Goal: Task Accomplishment & Management: Use online tool/utility

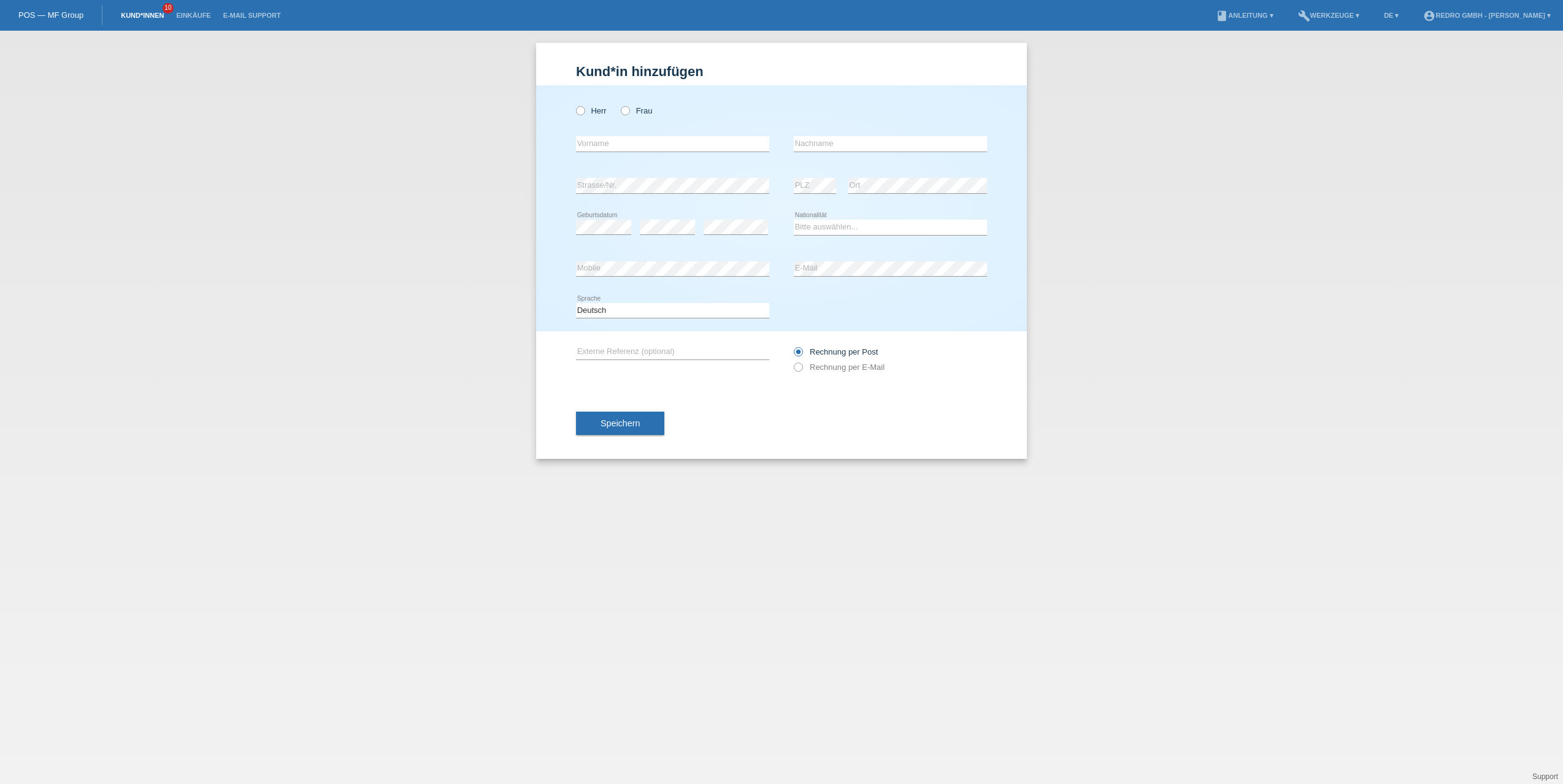
click at [151, 14] on link "Kund*innen" at bounding box center [142, 15] width 55 height 8
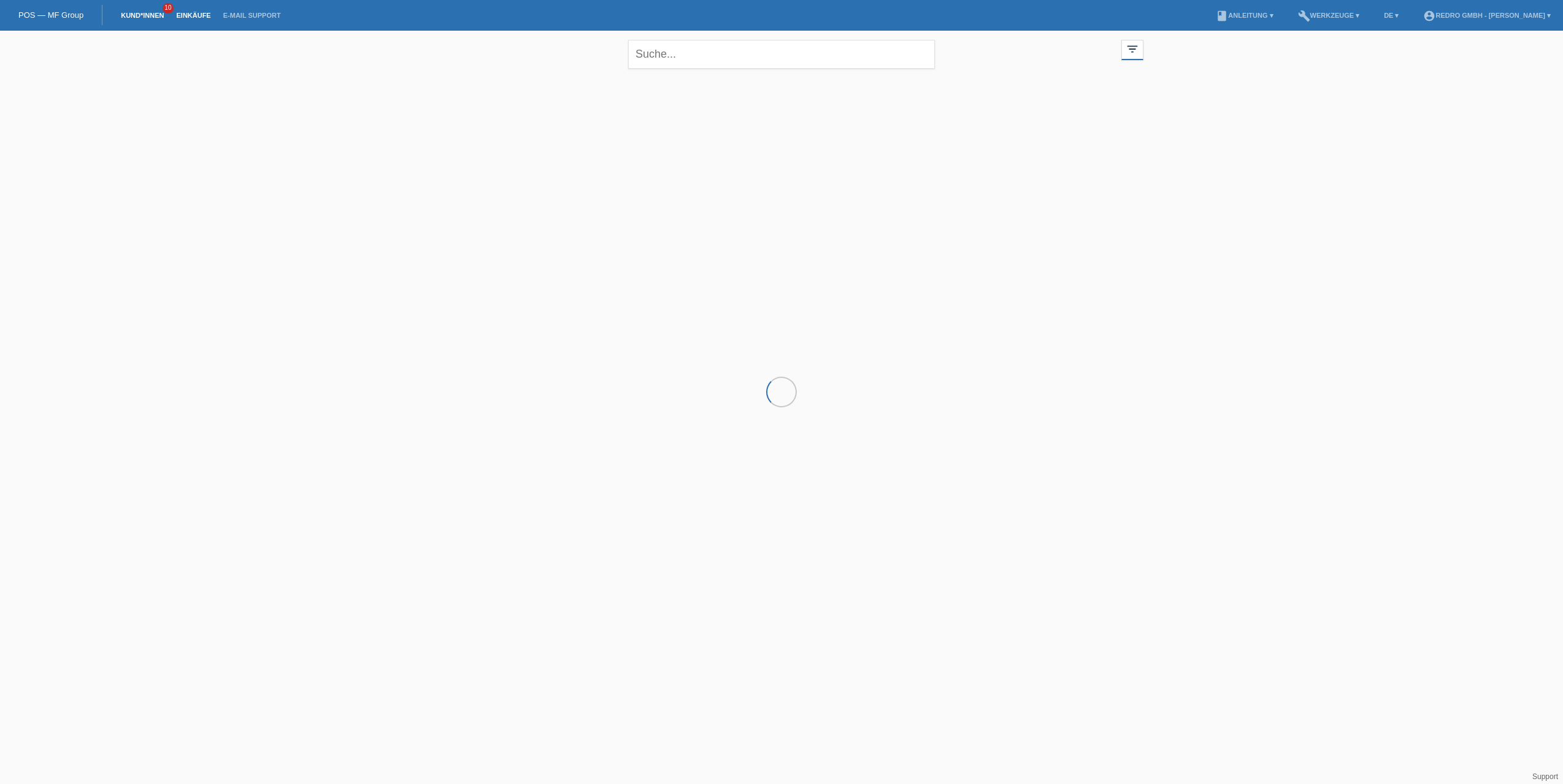
click at [190, 16] on link "Einkäufe" at bounding box center [193, 15] width 47 height 8
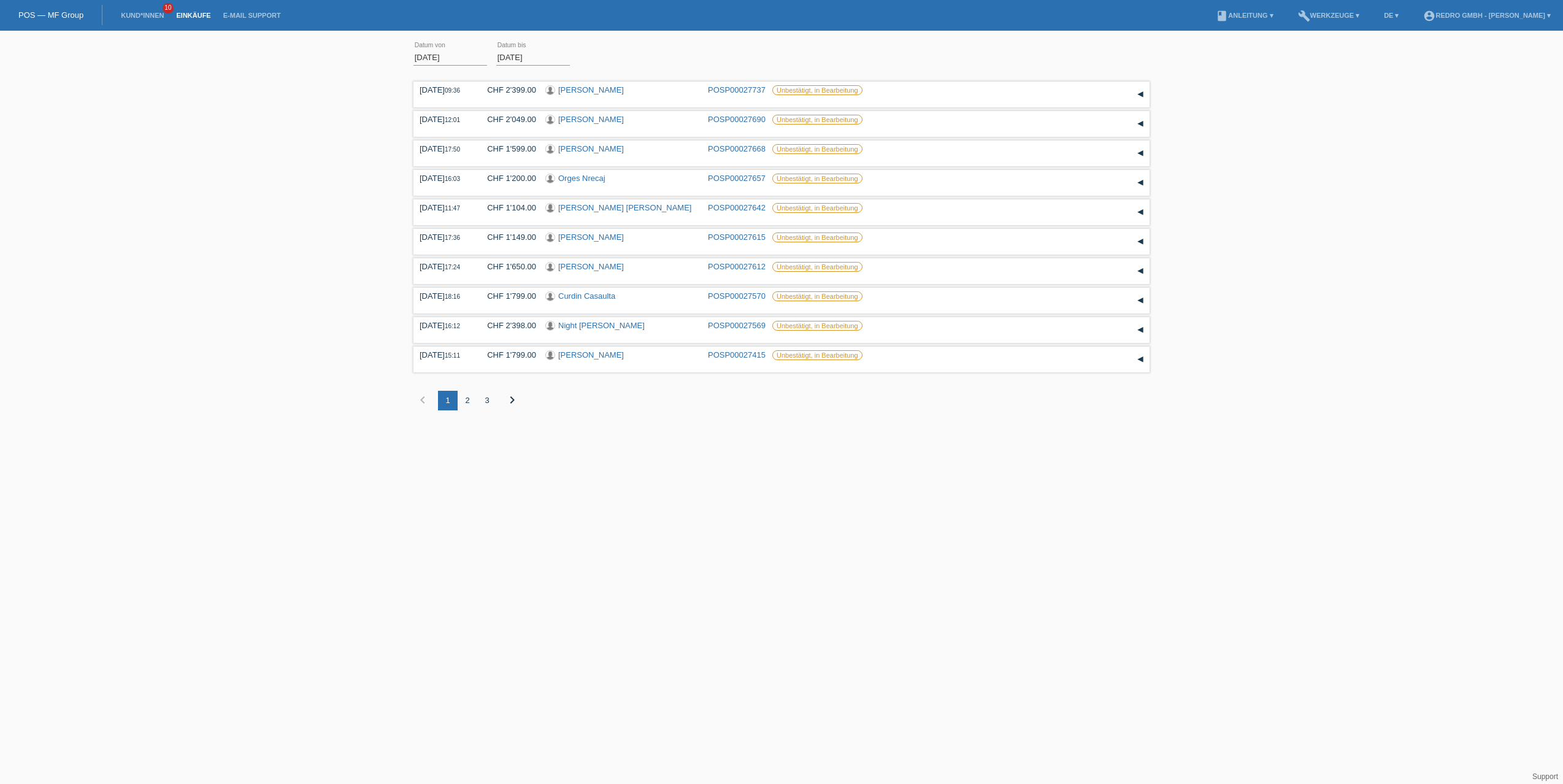
click at [471, 401] on div "2" at bounding box center [468, 400] width 20 height 20
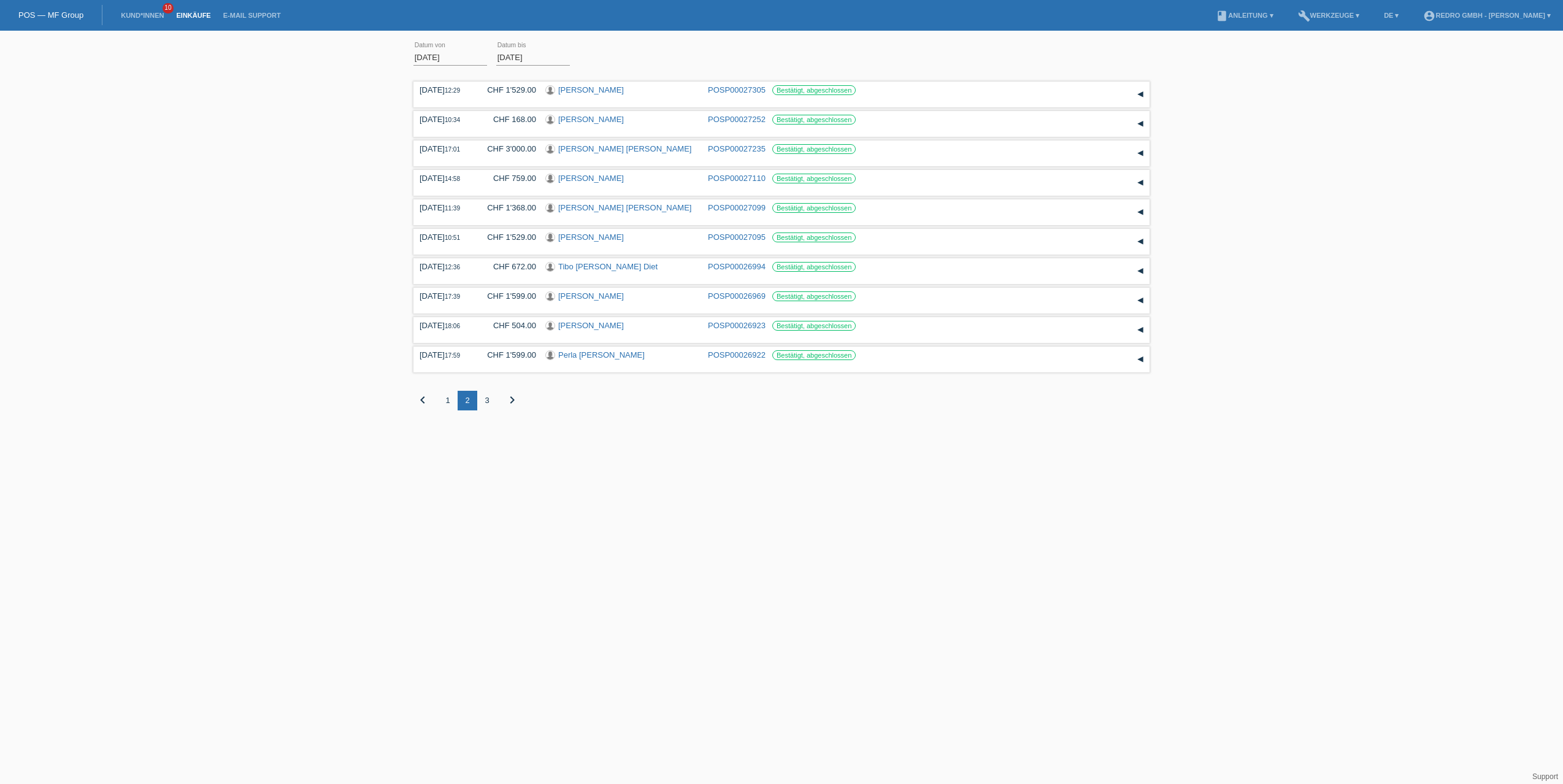
click at [456, 403] on div "1" at bounding box center [448, 400] width 20 height 20
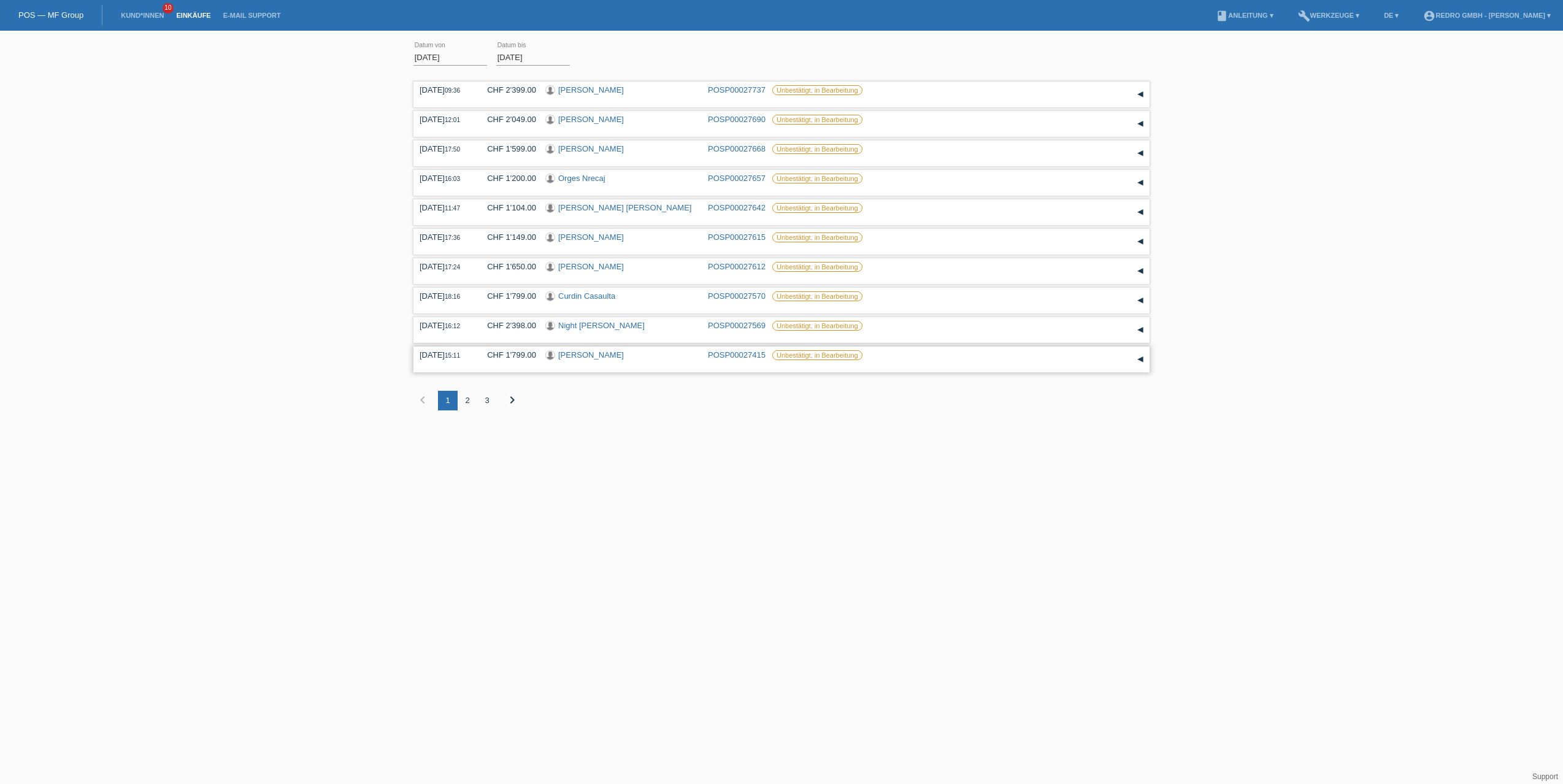
drag, startPoint x: 598, startPoint y: 354, endPoint x: 588, endPoint y: 355, distance: 10.0
click at [588, 355] on div "[PERSON_NAME]" at bounding box center [622, 356] width 153 height 11
copy link "Vetterli"
click at [658, 329] on div "Night Kwoneshi Röger" at bounding box center [622, 326] width 153 height 11
click at [644, 327] on div "Night Kwoneshi Röger" at bounding box center [622, 326] width 153 height 11
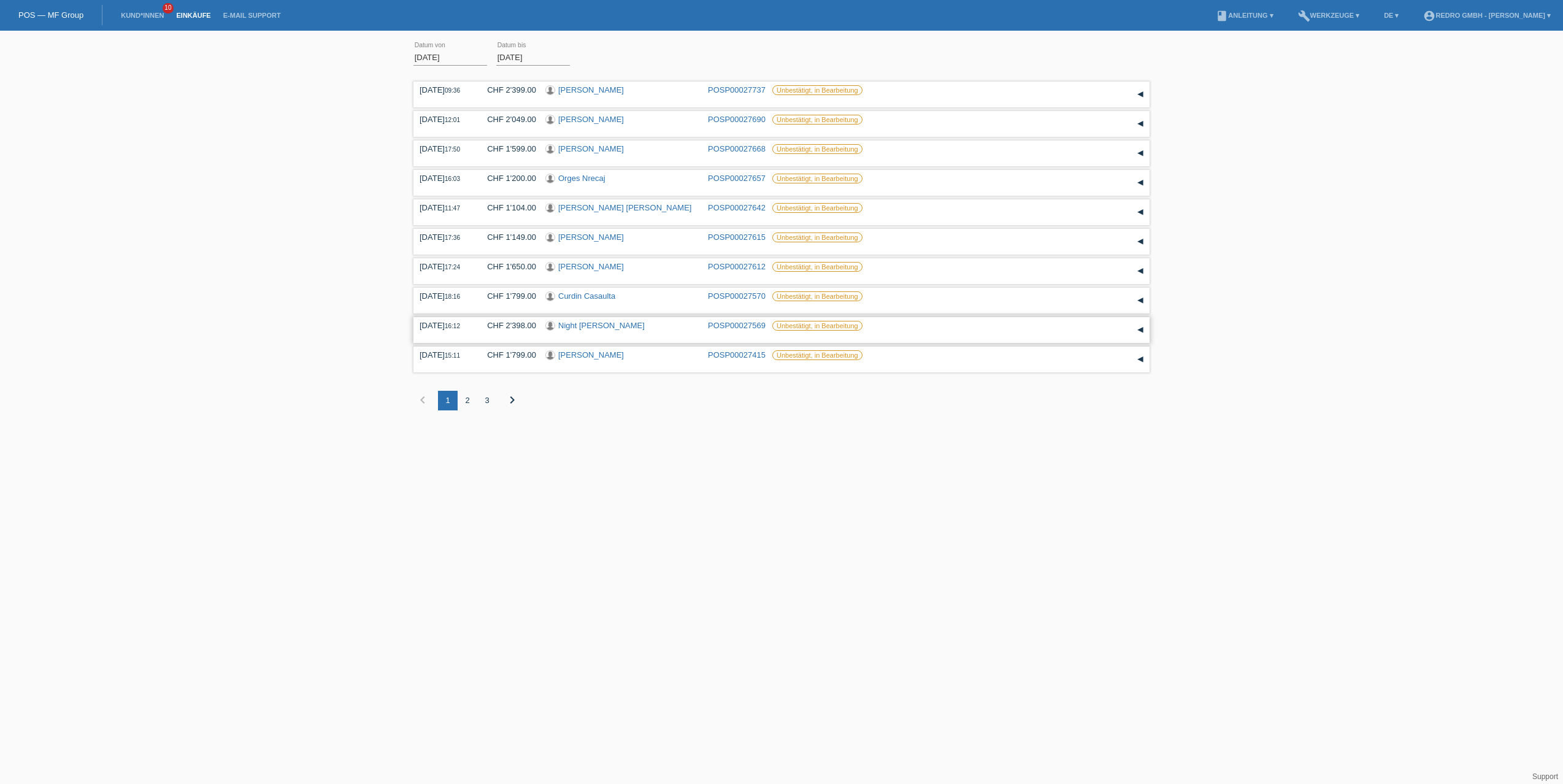
drag, startPoint x: 646, startPoint y: 326, endPoint x: 617, endPoint y: 328, distance: 29.1
click at [617, 328] on div "Night Kwoneshi Röger" at bounding box center [622, 326] width 153 height 11
click at [669, 369] on div "12.09.2025 15:11 CHF 1'799.00 Melania Vetterli POSP00027415 Unbestätigt, in Bea…" at bounding box center [781, 359] width 736 height 26
click at [728, 354] on link "POSP00027415" at bounding box center [736, 354] width 57 height 9
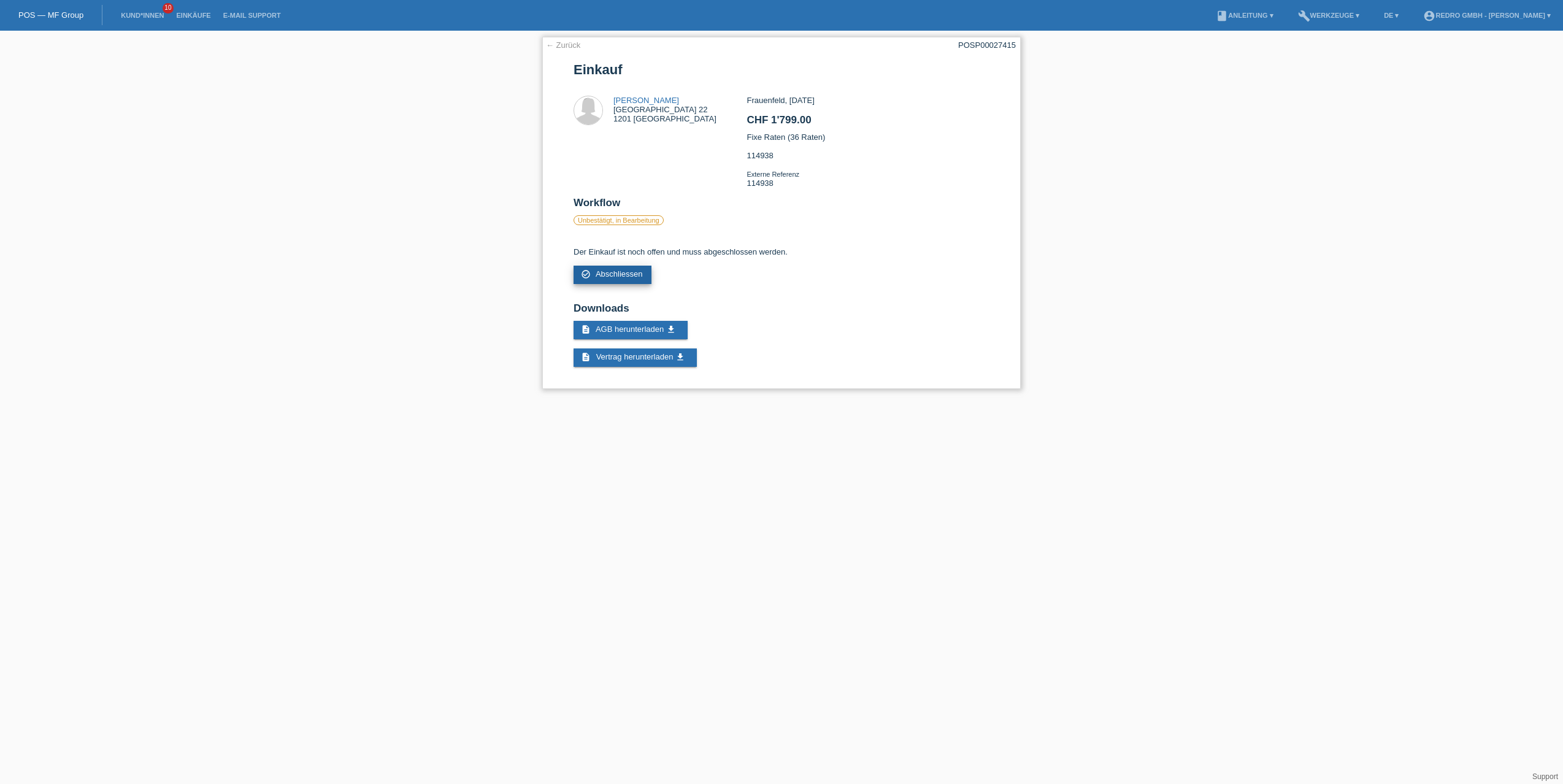
click at [624, 273] on span "Abschliessen" at bounding box center [620, 274] width 47 height 9
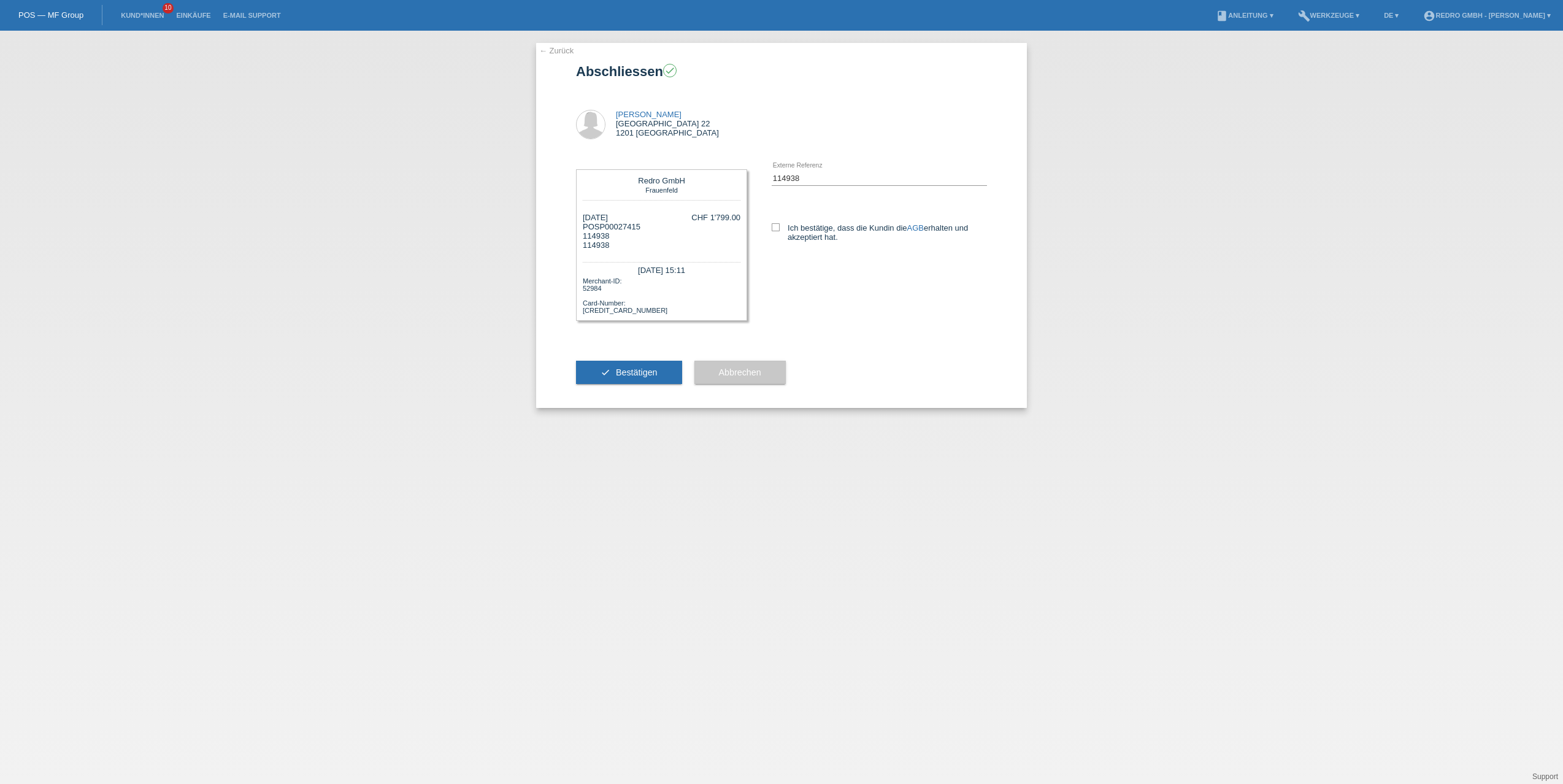
click at [830, 284] on div "Redro GmbH Frauenfeld 12.09.2025 POSP00027415 114938 114938 CHF 1'799.00" at bounding box center [782, 246] width 411 height 179
click at [800, 229] on label "Ich bestätige, dass die Kundin die AGB erhalten und akzeptiert hat." at bounding box center [879, 232] width 215 height 19
click at [780, 229] on input "Ich bestätige, dass die Kundin die AGB erhalten und akzeptiert hat." at bounding box center [775, 227] width 8 height 8
checkbox input "true"
click at [643, 369] on span "Bestätigen" at bounding box center [636, 372] width 42 height 10
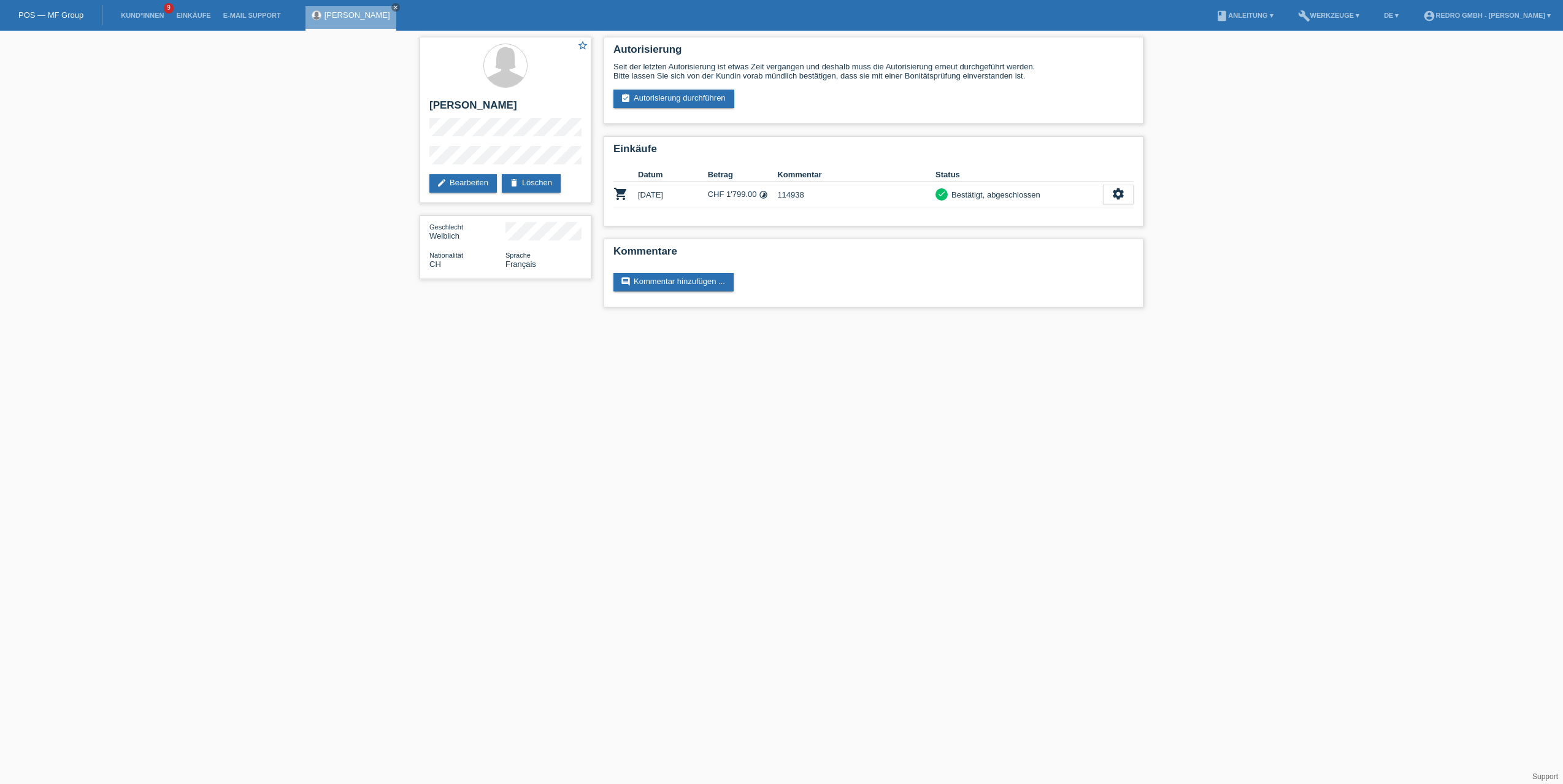
click at [194, 17] on link "Einkäufe" at bounding box center [193, 15] width 47 height 8
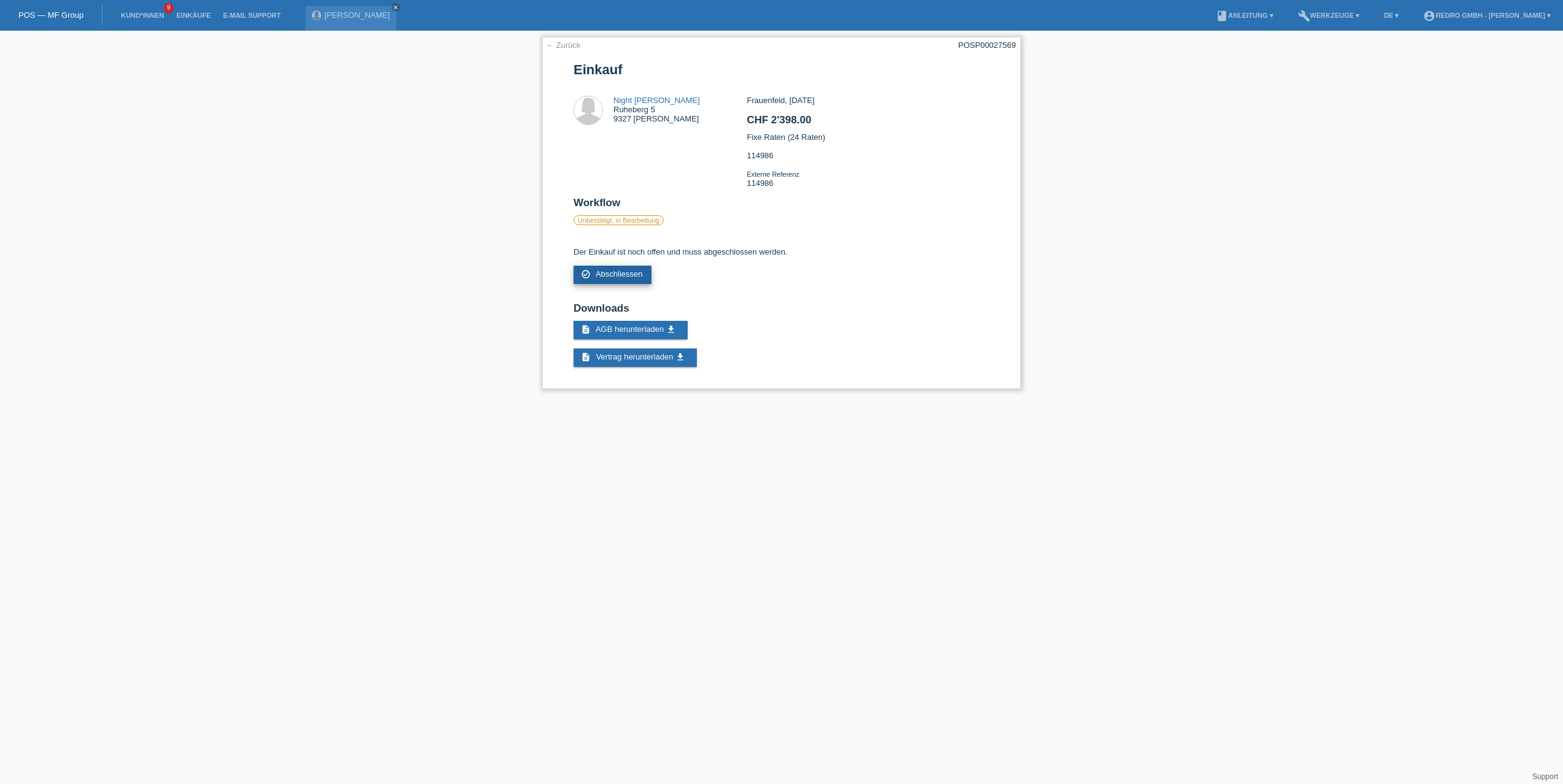
click at [598, 274] on span "Abschliessen" at bounding box center [620, 274] width 47 height 9
click at [618, 275] on span "Abschliessen" at bounding box center [620, 274] width 47 height 9
click at [613, 280] on link "check_circle_outline Abschliessen" at bounding box center [613, 275] width 78 height 19
click at [614, 271] on span "Abschliessen" at bounding box center [620, 274] width 47 height 9
click at [619, 278] on span "Abschliessen" at bounding box center [620, 274] width 47 height 9
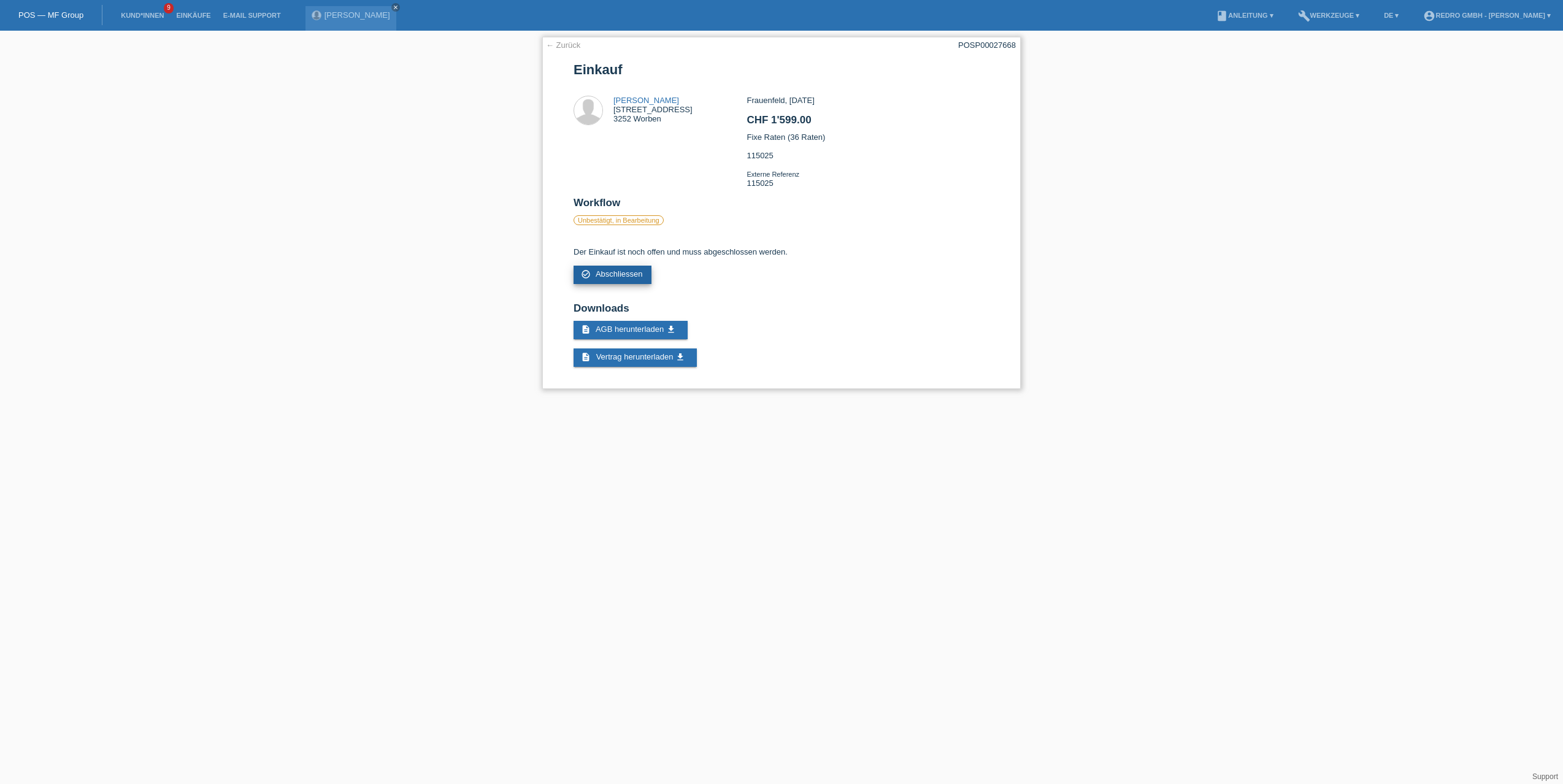
click at [614, 275] on span "Abschliessen" at bounding box center [620, 274] width 47 height 9
click at [626, 275] on span "Abschliessen" at bounding box center [620, 274] width 47 height 9
click at [636, 275] on span "Abschliessen" at bounding box center [620, 274] width 47 height 9
click at [620, 276] on span "Abschliessen" at bounding box center [620, 274] width 47 height 9
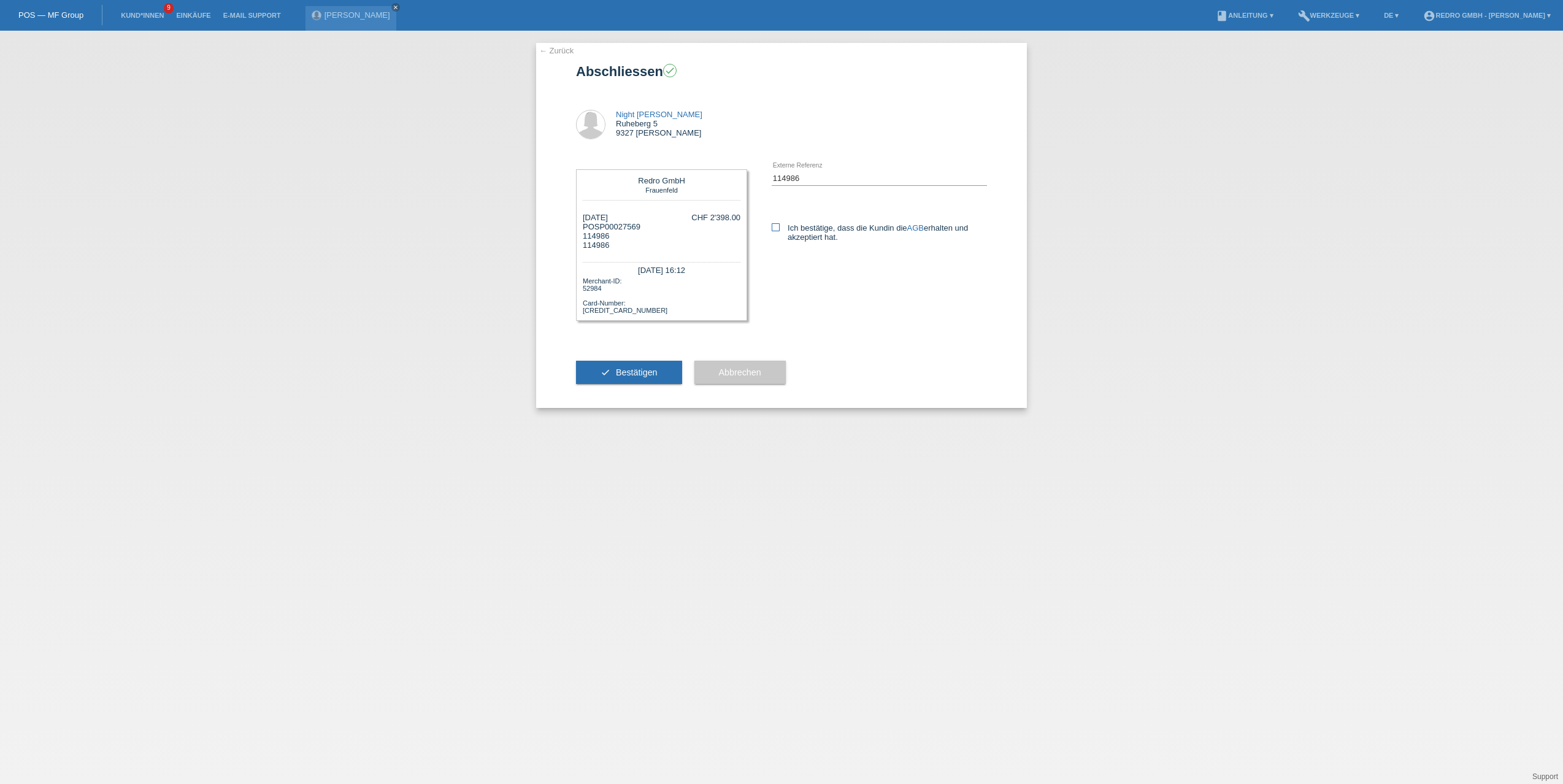
click at [776, 230] on icon at bounding box center [775, 227] width 8 height 8
click at [776, 230] on input "Ich bestätige, dass die Kundin die AGB erhalten und akzeptiert hat." at bounding box center [775, 227] width 8 height 8
checkbox input "true"
click at [631, 381] on button "check Bestätigen" at bounding box center [629, 372] width 106 height 24
click at [778, 230] on icon at bounding box center [775, 227] width 8 height 8
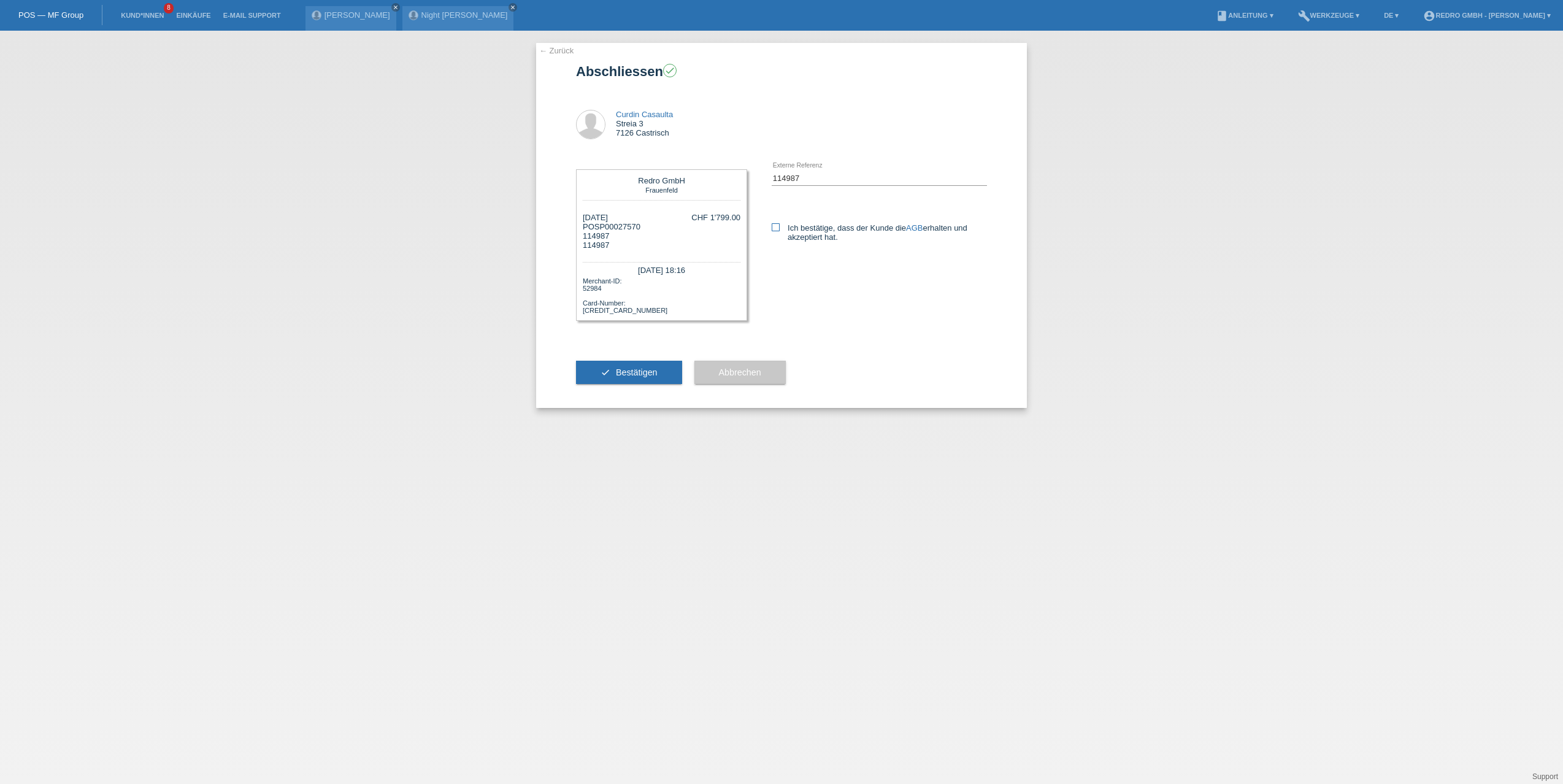
click at [778, 230] on input "Ich bestätige, dass der Kunde die AGB erhalten und akzeptiert hat." at bounding box center [775, 227] width 8 height 8
checkbox input "true"
click at [630, 367] on span "Bestätigen" at bounding box center [636, 372] width 42 height 10
click at [774, 225] on icon at bounding box center [775, 227] width 8 height 8
click at [774, 225] on input "Ich bestätige, dass der Kunde die AGB erhalten und akzeptiert hat." at bounding box center [775, 227] width 8 height 8
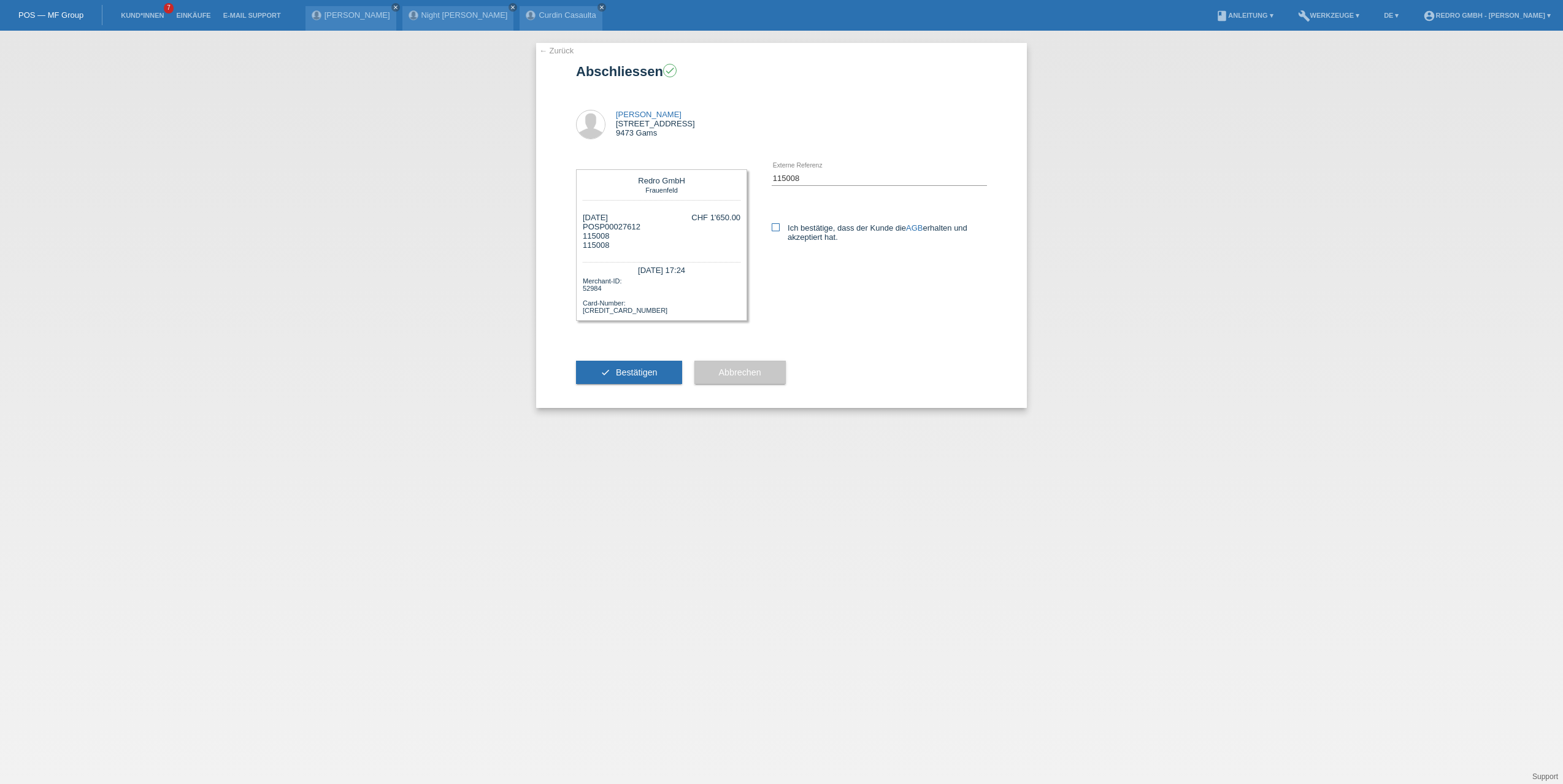
checkbox input "true"
click at [607, 367] on icon "check" at bounding box center [605, 372] width 10 height 10
click at [775, 228] on icon at bounding box center [775, 227] width 8 height 8
click at [775, 228] on input "Ich bestätige, dass der Kunde die AGB erhalten und akzeptiert hat." at bounding box center [775, 227] width 8 height 8
checkbox input "true"
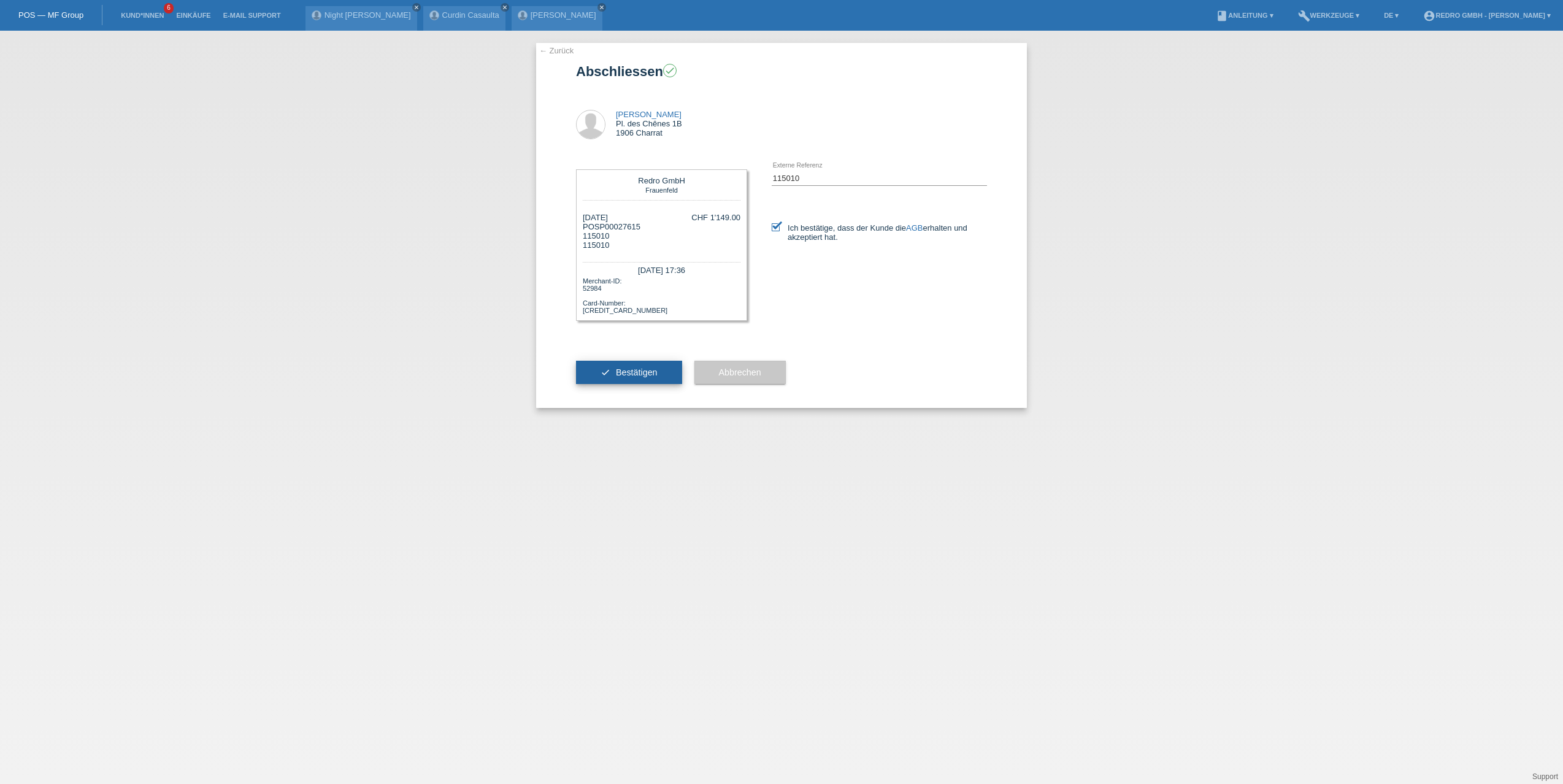
click at [621, 366] on button "check Bestätigen" at bounding box center [629, 372] width 106 height 24
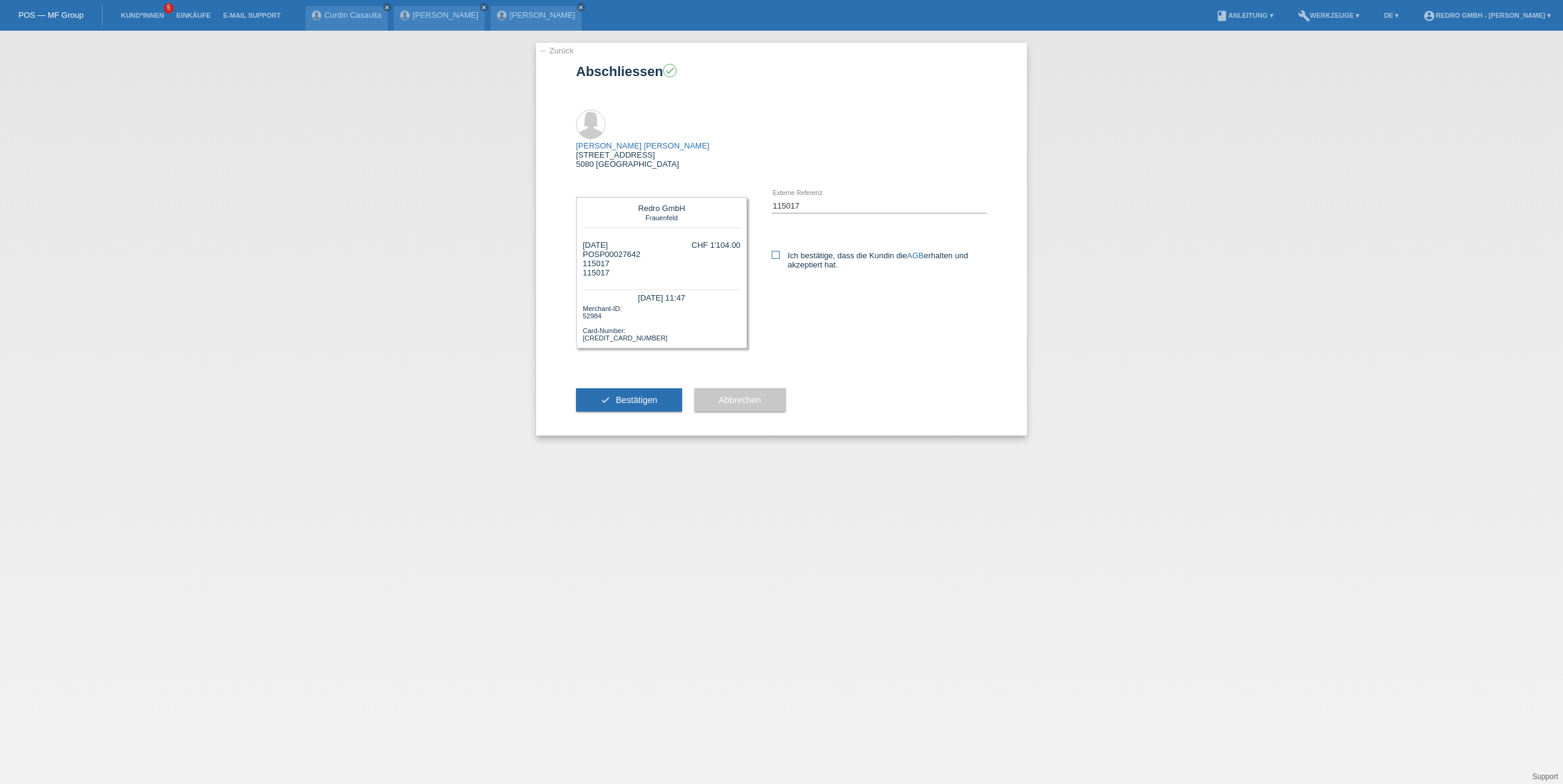
click at [772, 251] on icon at bounding box center [775, 255] width 8 height 8
click at [772, 251] on input "Ich bestätige, dass die Kundin die AGB erhalten und akzeptiert hat." at bounding box center [775, 255] width 8 height 8
checkbox input "true"
click at [632, 388] on button "check Bestätigen" at bounding box center [629, 400] width 106 height 24
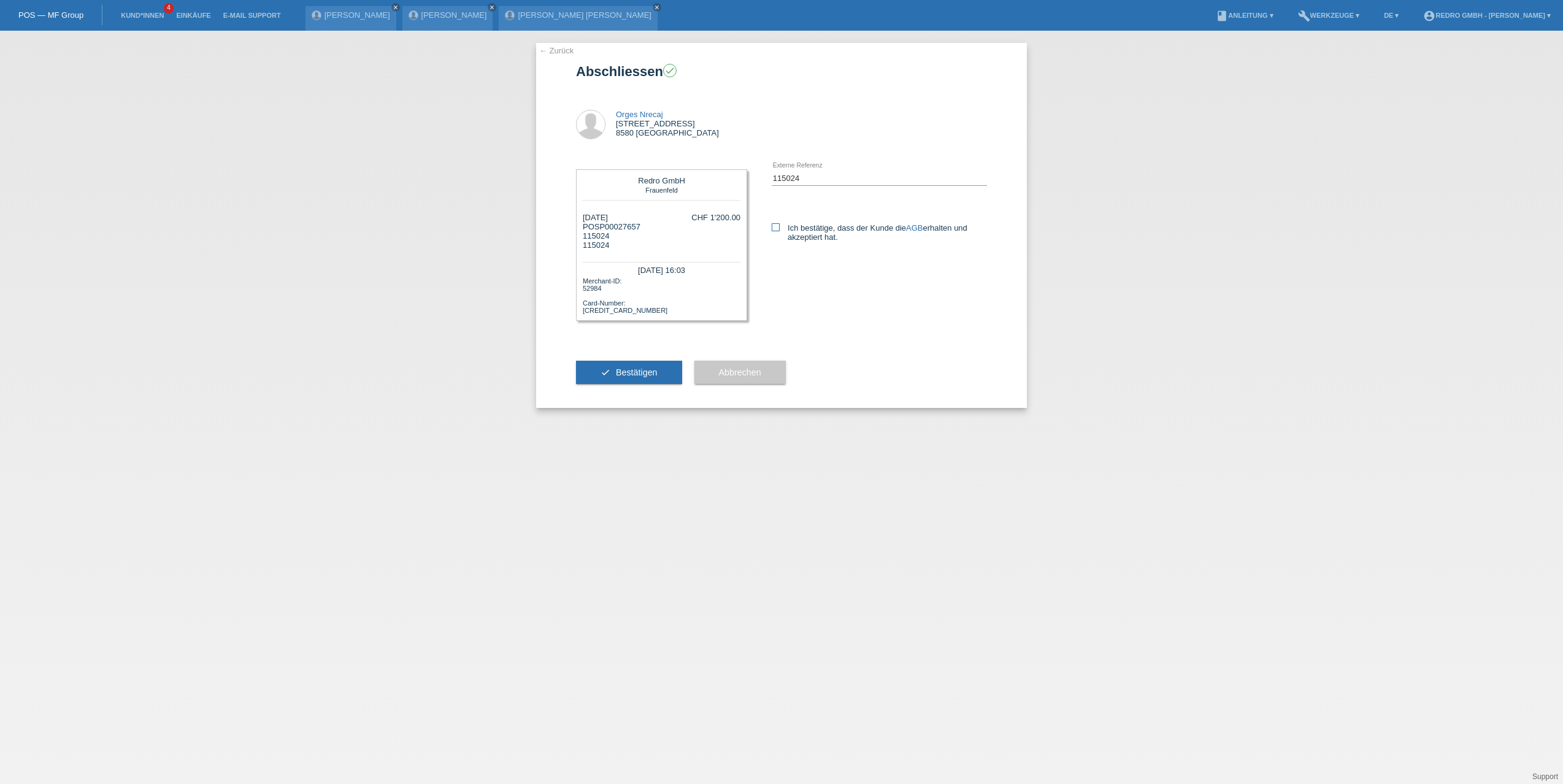
click at [779, 228] on icon at bounding box center [775, 227] width 8 height 8
click at [779, 228] on input "Ich bestätige, dass der Kunde die AGB erhalten und akzeptiert hat." at bounding box center [775, 227] width 8 height 8
checkbox input "true"
click at [622, 373] on span "Bestätigen" at bounding box center [636, 372] width 42 height 10
click at [776, 223] on icon at bounding box center [775, 227] width 8 height 8
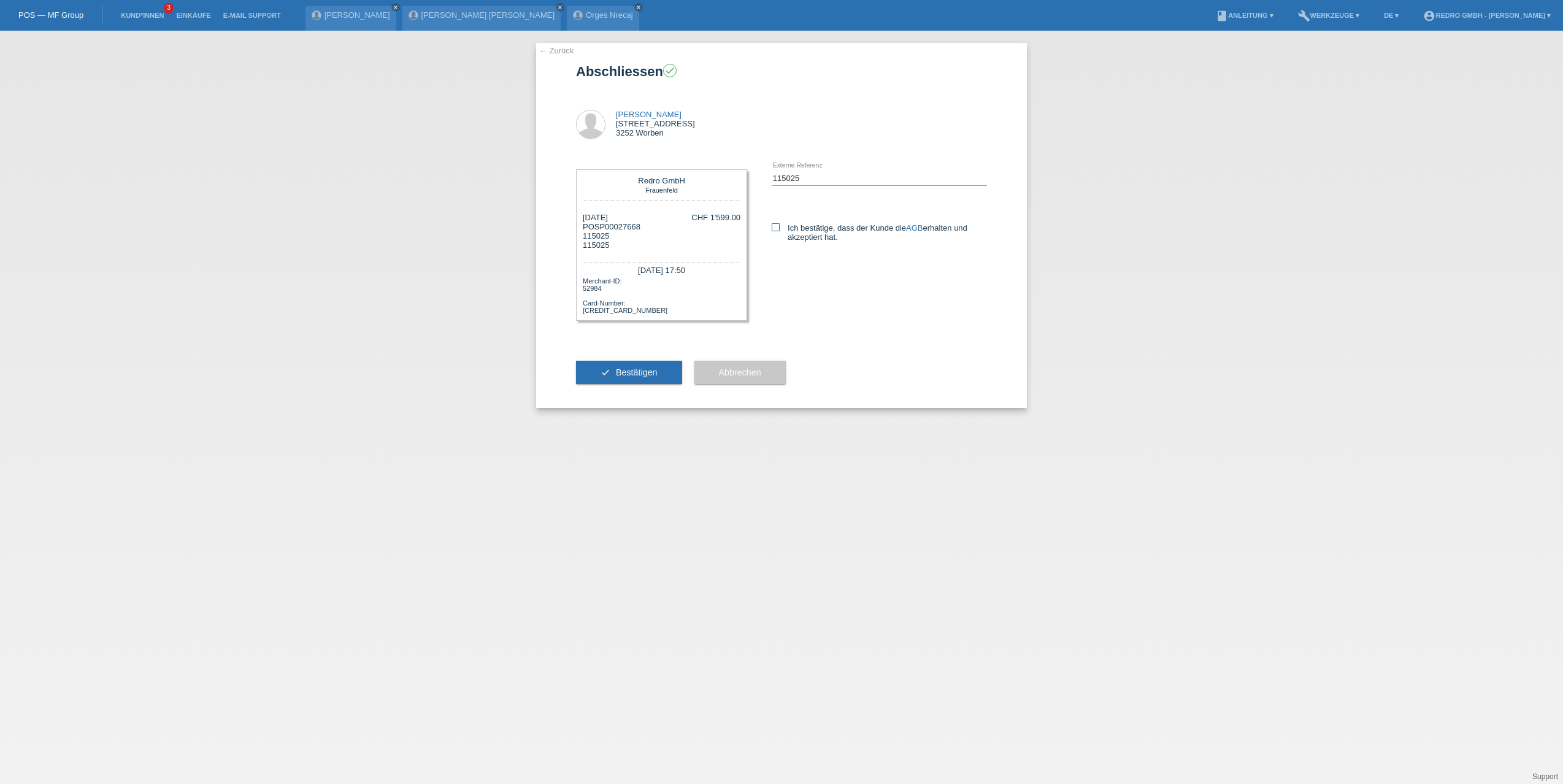
click at [776, 223] on input "Ich bestätige, dass der Kunde die AGB erhalten und akzeptiert hat." at bounding box center [775, 227] width 8 height 8
checkbox input "true"
click at [623, 376] on span "Bestätigen" at bounding box center [636, 372] width 42 height 10
click at [776, 227] on icon at bounding box center [775, 227] width 8 height 8
click at [776, 227] on input "Ich bestätige, dass der Kunde die AGB erhalten und akzeptiert hat." at bounding box center [775, 227] width 8 height 8
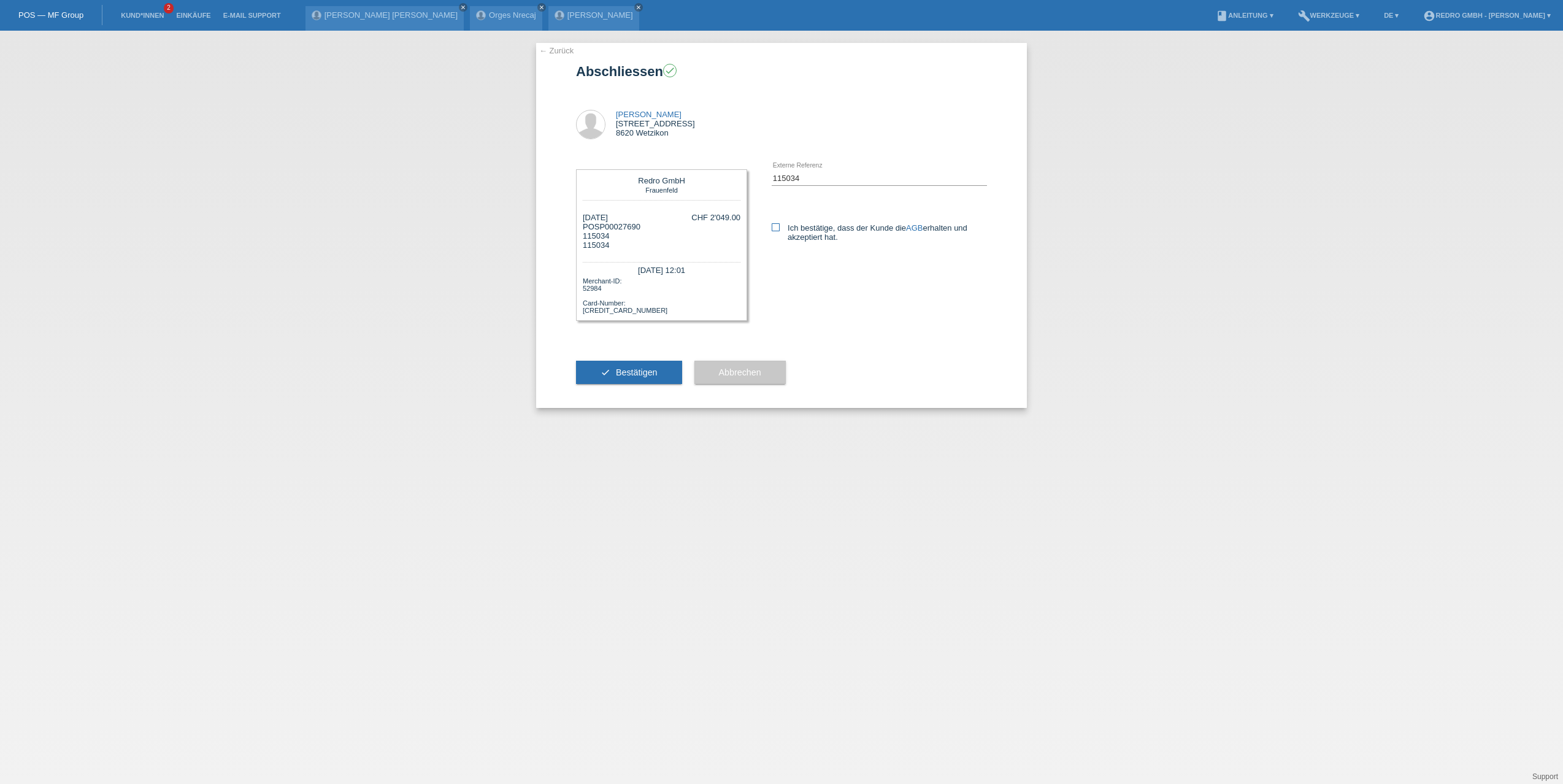
checkbox input "true"
click at [655, 361] on button "check Bestätigen" at bounding box center [629, 372] width 106 height 24
click at [775, 224] on icon at bounding box center [775, 227] width 8 height 8
click at [775, 224] on input "Ich bestätige, dass der Kunde die AGB erhalten und akzeptiert hat." at bounding box center [775, 227] width 8 height 8
checkbox input "true"
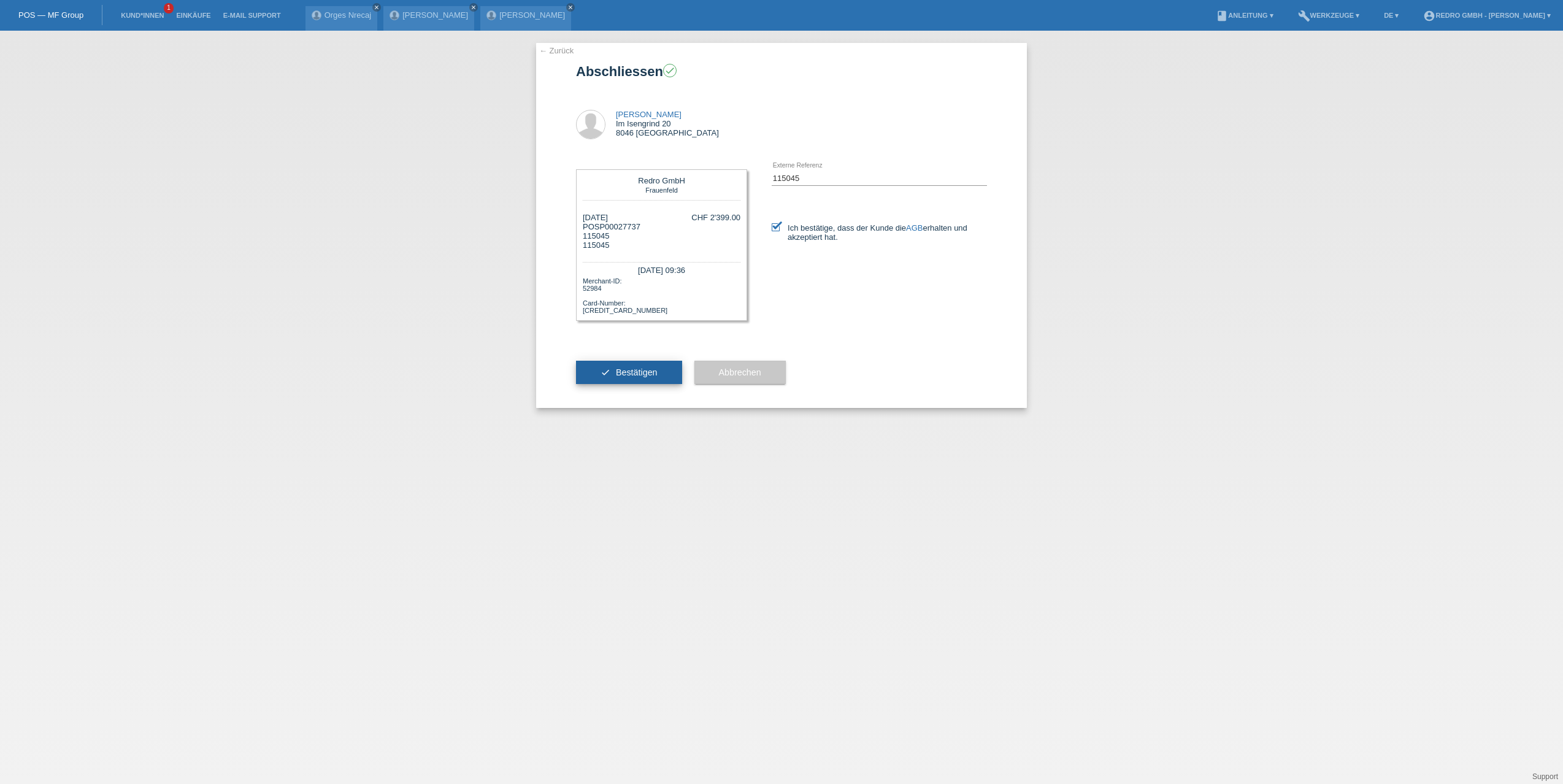
click at [614, 363] on button "check Bestätigen" at bounding box center [629, 372] width 106 height 24
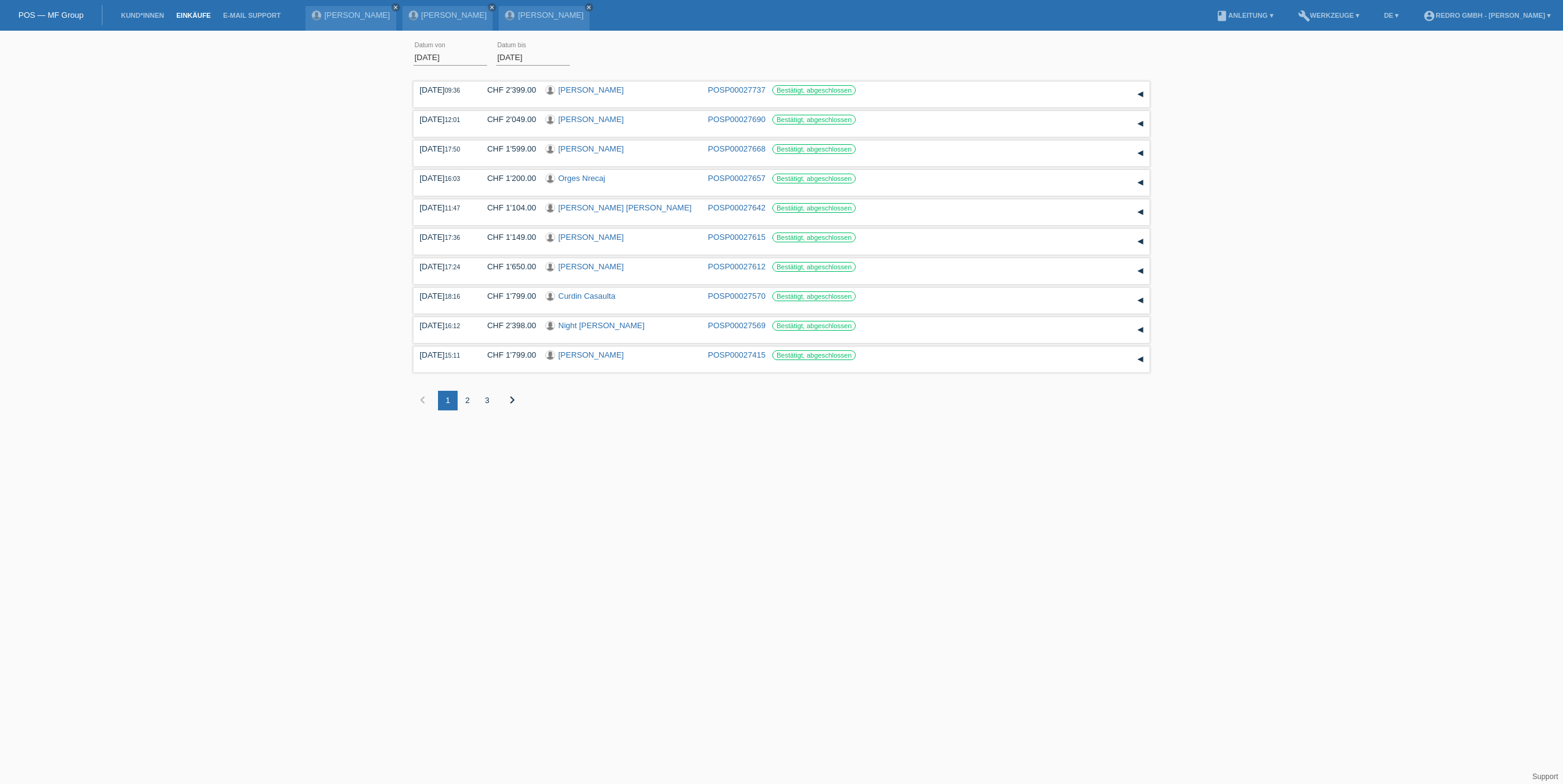
click at [261, 230] on div "01.09.2025 error Datum von 21.09.2025 error Datum bis Übernehmen 09:36 Datum" at bounding box center [781, 233] width 1563 height 392
click at [241, 281] on div "01.09.2025 error Datum von 21.09.2025 error Datum bis Übernehmen 09:36 Datum" at bounding box center [781, 233] width 1563 height 392
click at [263, 112] on div "01.09.2025 error Datum von 21.09.2025 error Datum bis Übernehmen 09:36 Datum" at bounding box center [781, 233] width 1563 height 392
click at [326, 278] on div "01.09.2025 error Datum von 21.09.2025 error Datum bis Übernehmen 09:36 Datum" at bounding box center [781, 233] width 1563 height 392
